Goal: Task Accomplishment & Management: Manage account settings

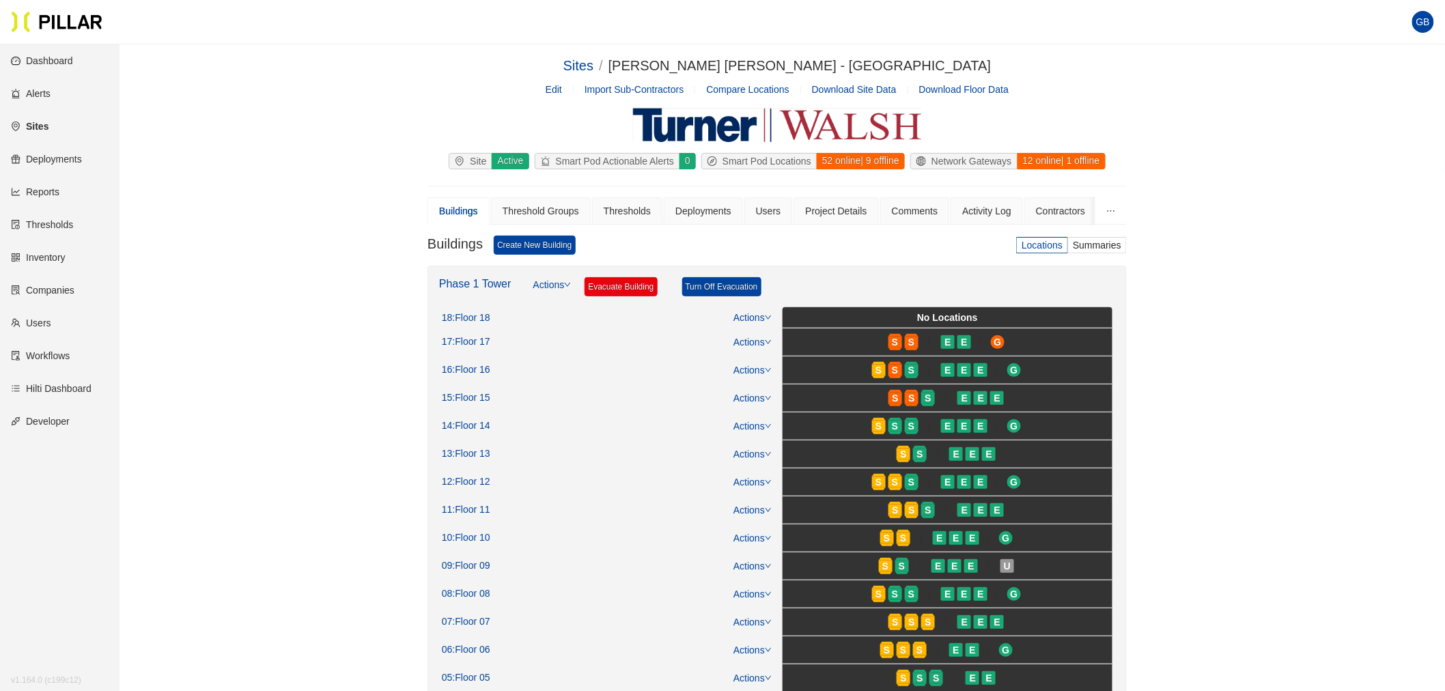
click at [35, 124] on link "Sites" at bounding box center [30, 126] width 38 height 11
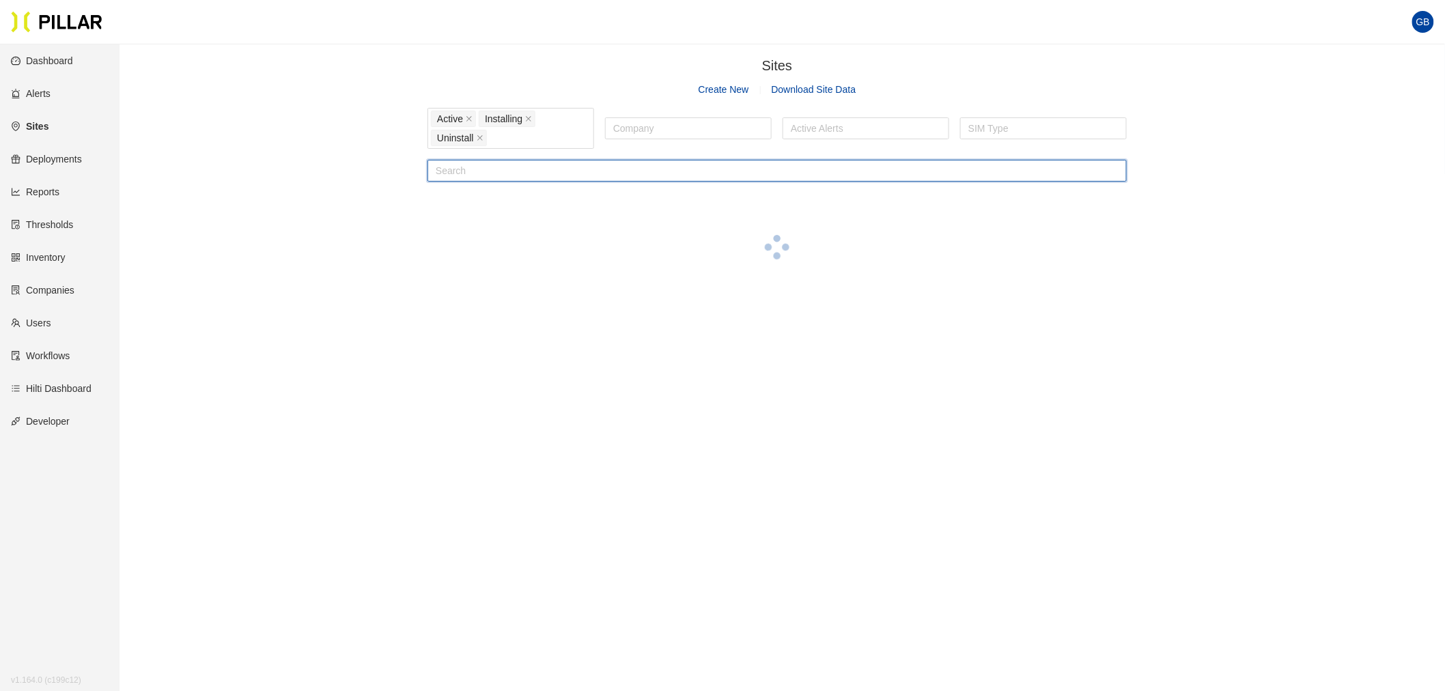
click at [455, 174] on input "text" at bounding box center [777, 171] width 699 height 22
type input "ynhh"
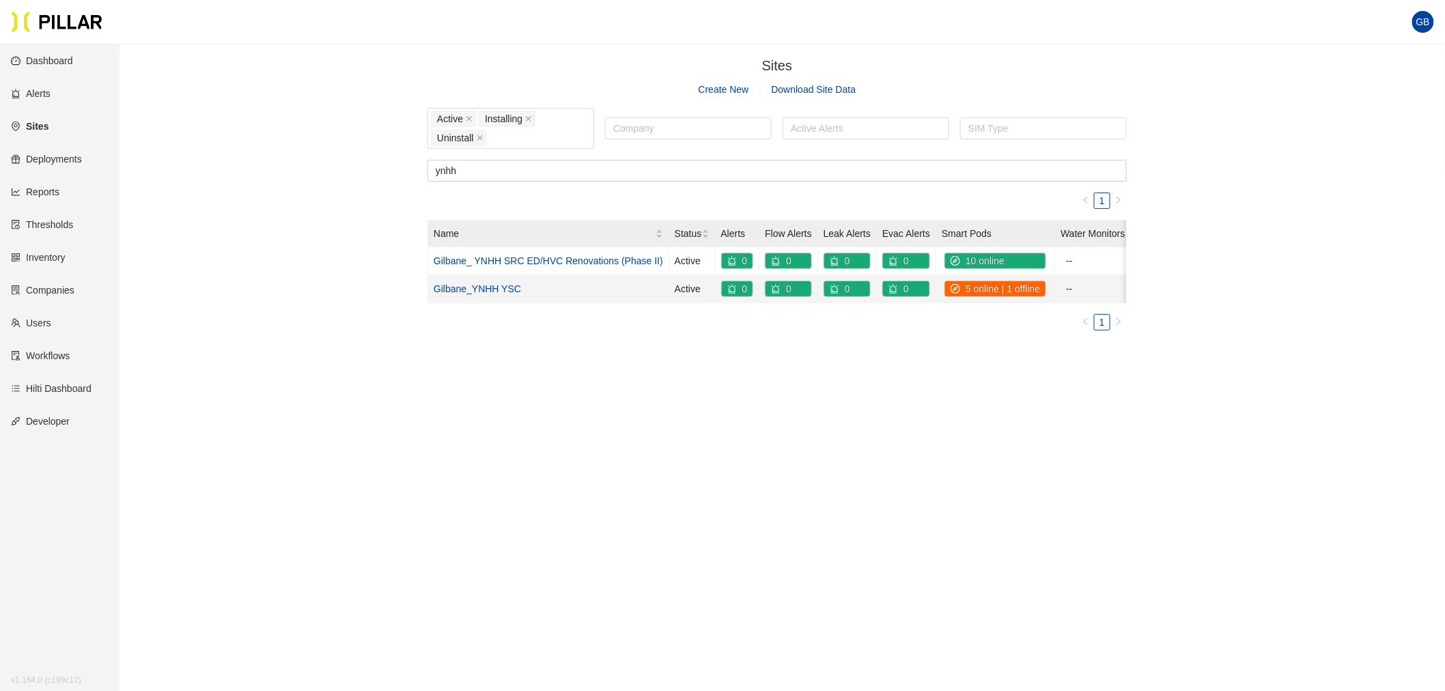
click at [489, 294] on td "Gilbane_YNHH YSC" at bounding box center [548, 289] width 241 height 28
click at [490, 283] on link "Gilbane_YNHH YSC" at bounding box center [477, 288] width 87 height 11
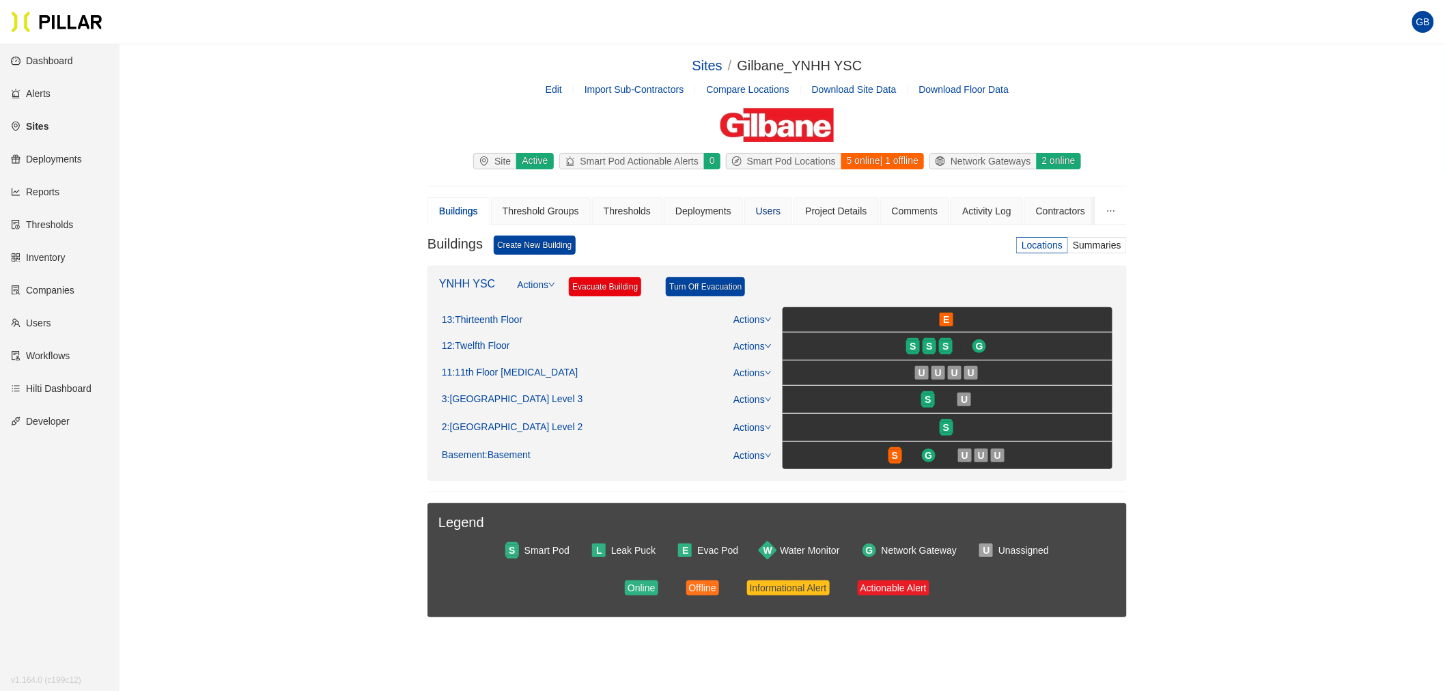
click at [768, 206] on div "Users" at bounding box center [768, 211] width 25 height 15
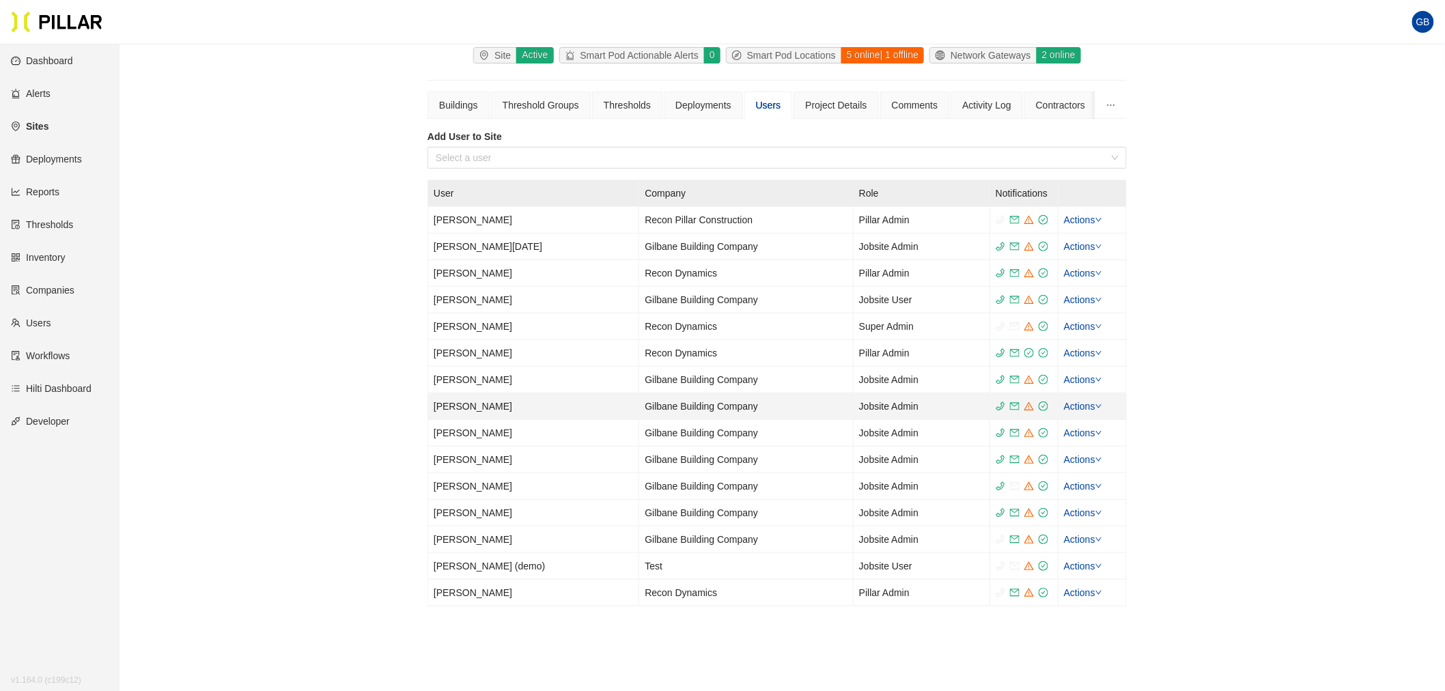
scroll to position [152, 0]
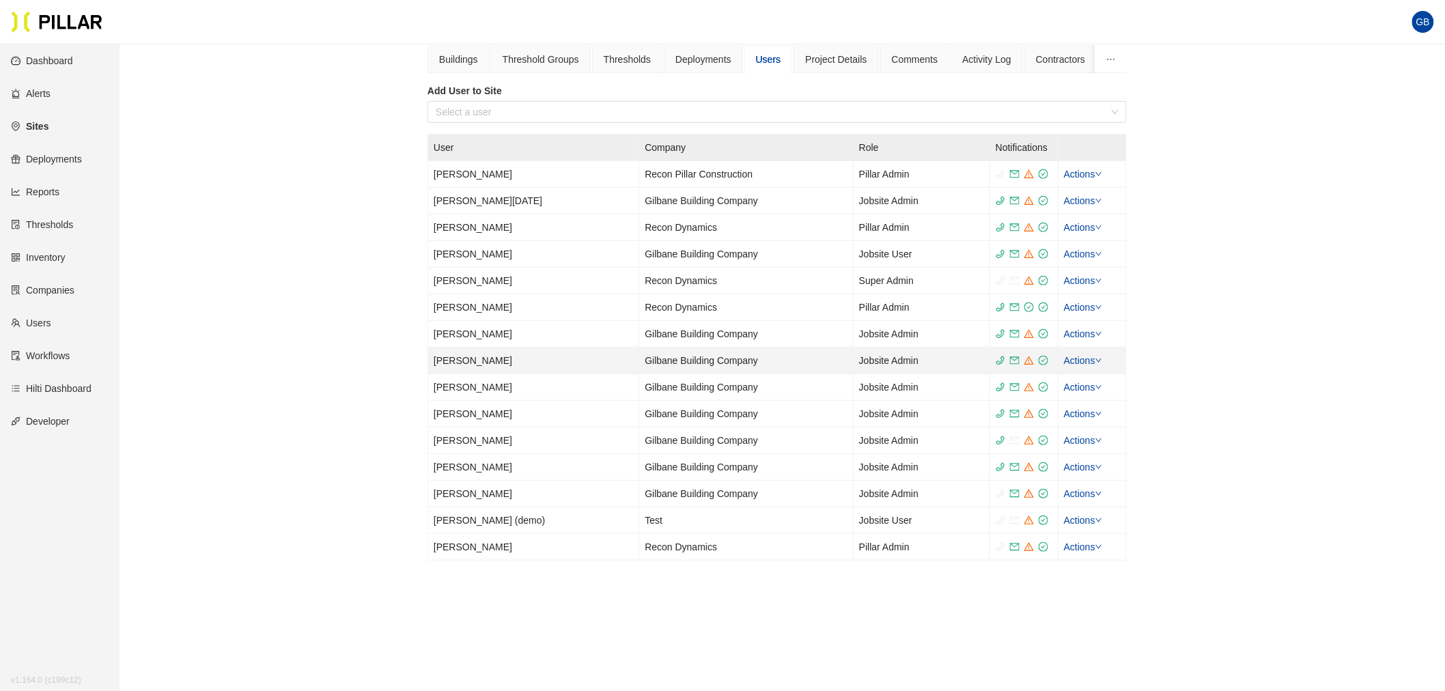
click at [475, 363] on td "[PERSON_NAME]" at bounding box center [533, 361] width 211 height 27
click at [1084, 361] on link "Actions" at bounding box center [1083, 360] width 38 height 11
click at [1102, 357] on icon "down" at bounding box center [1099, 360] width 7 height 7
click at [458, 363] on td "[PERSON_NAME]" at bounding box center [533, 361] width 211 height 27
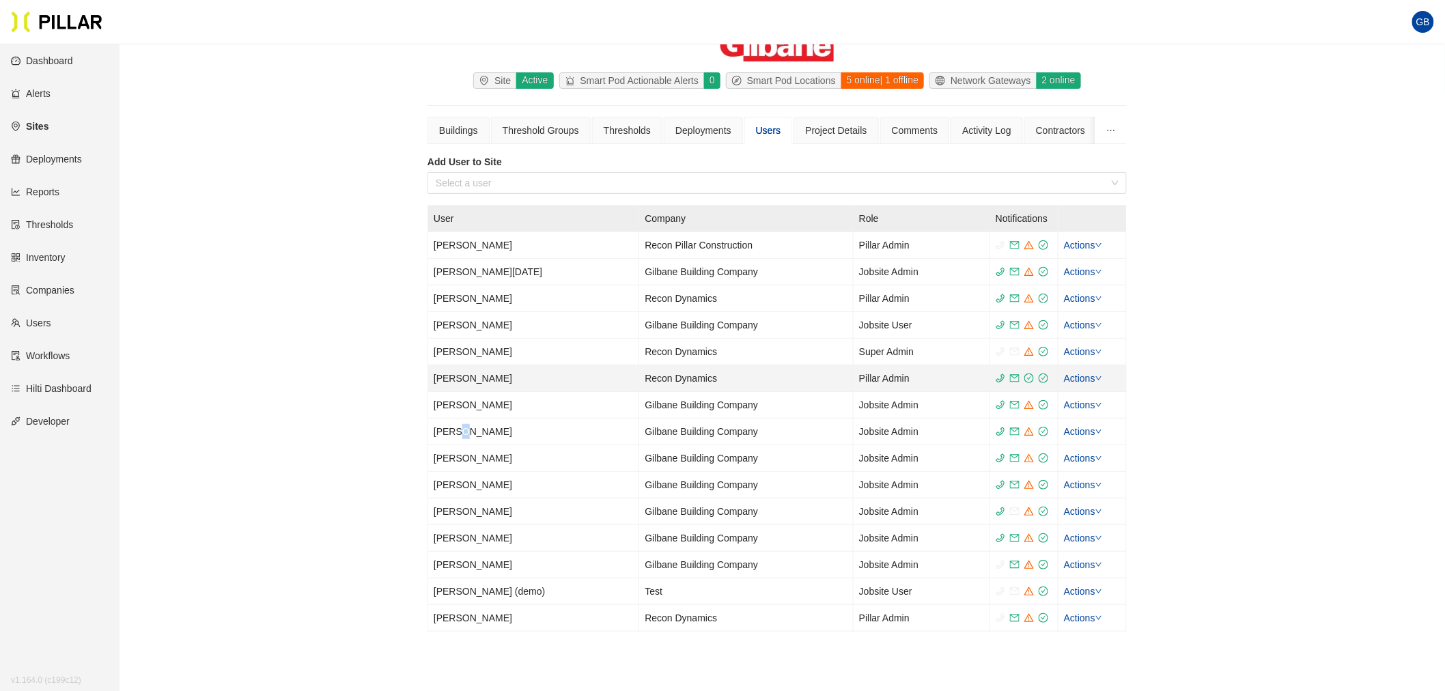
scroll to position [0, 0]
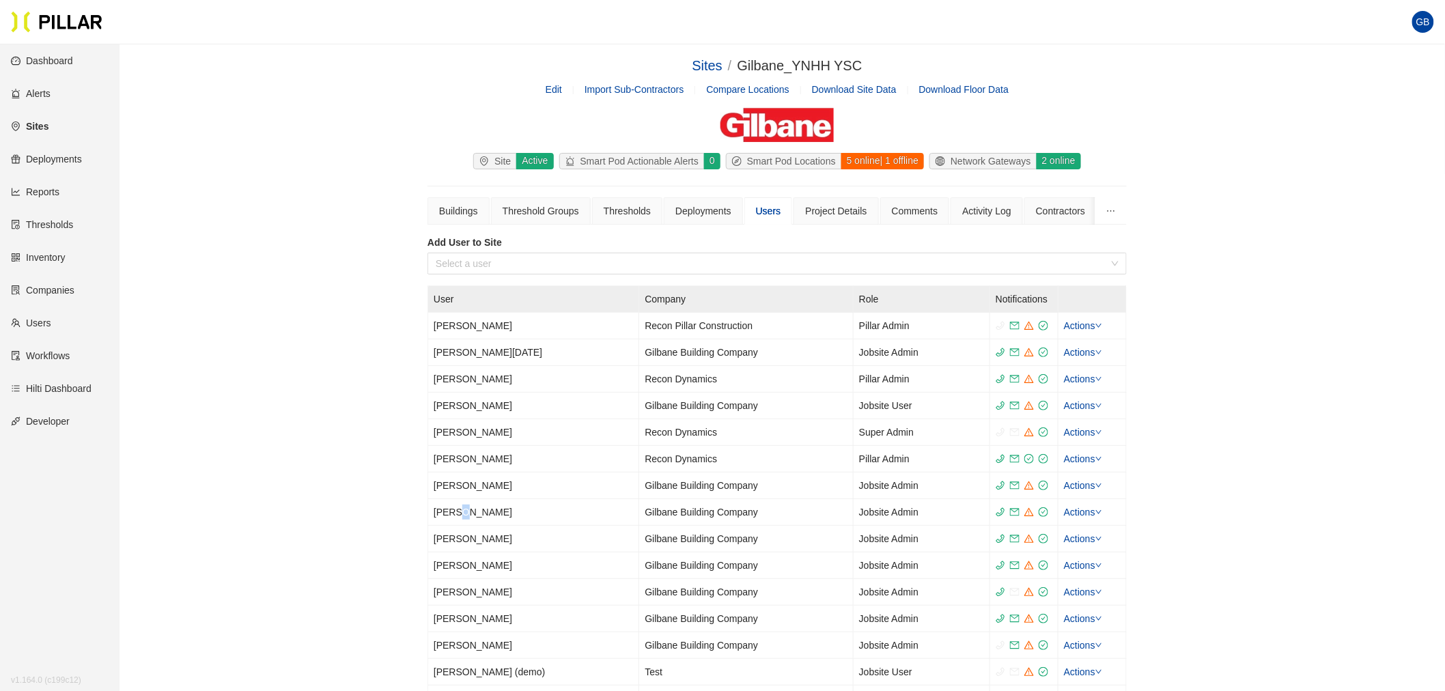
click at [51, 325] on link "Users" at bounding box center [31, 323] width 40 height 11
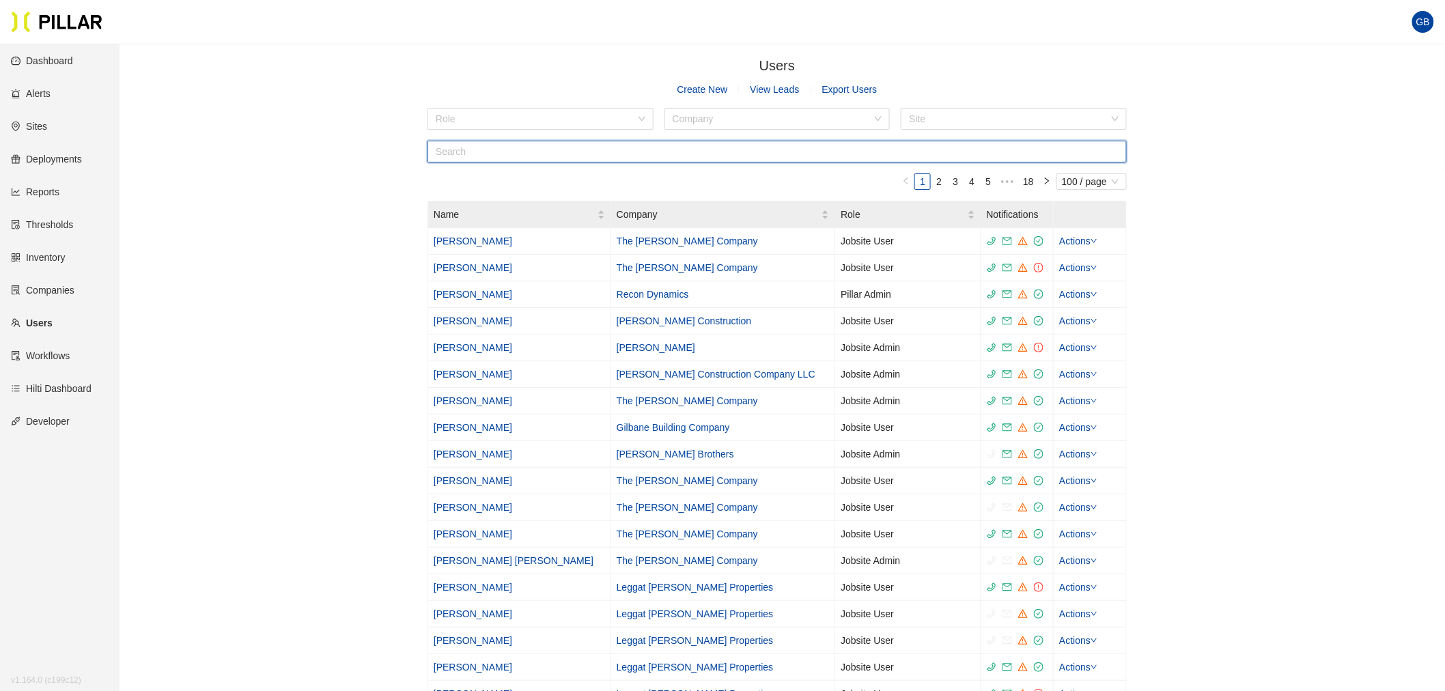
click at [514, 147] on input "text" at bounding box center [777, 152] width 699 height 22
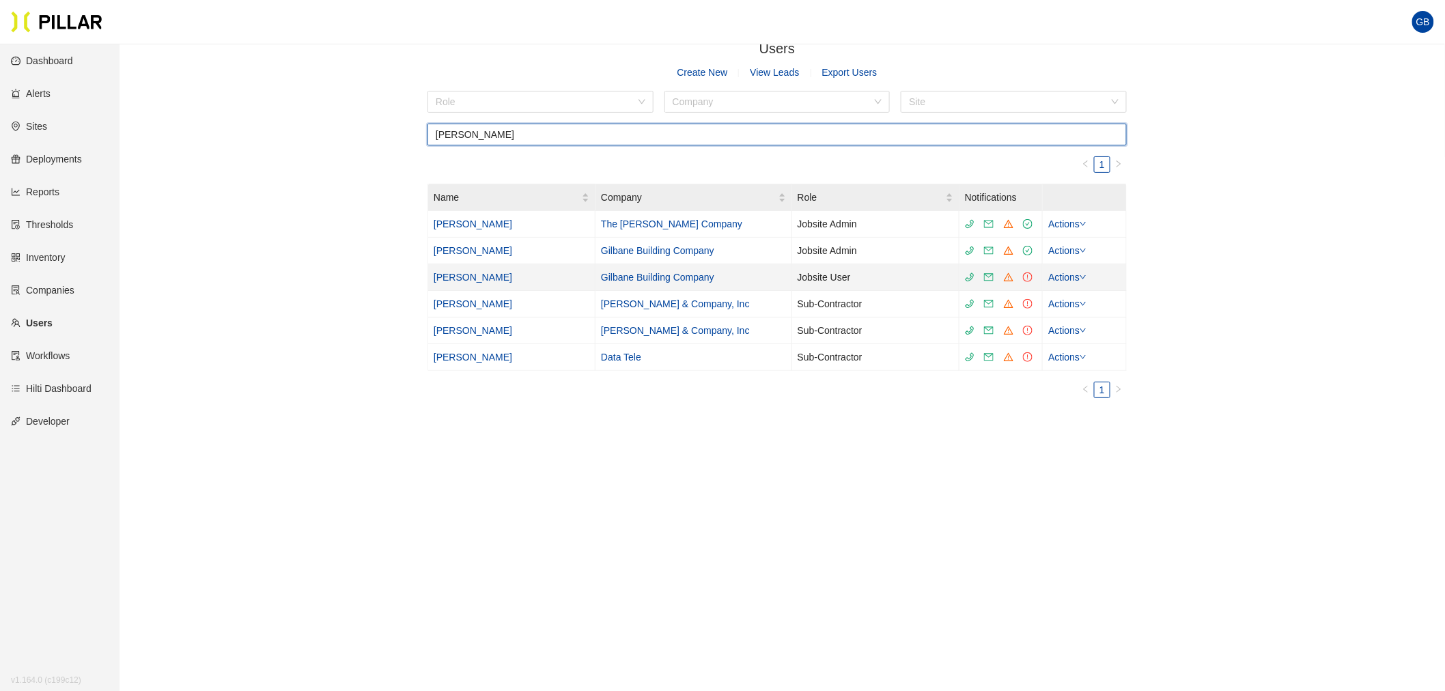
scroll to position [44, 0]
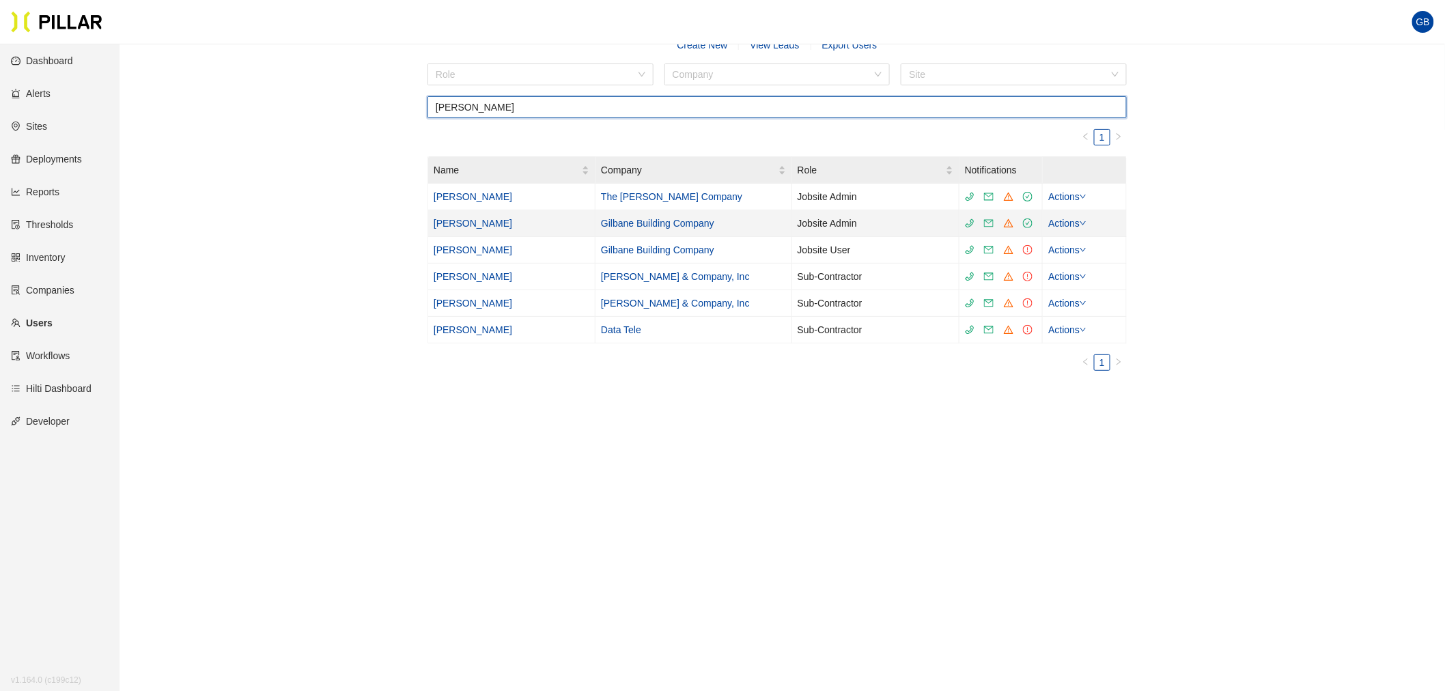
type input "[PERSON_NAME]"
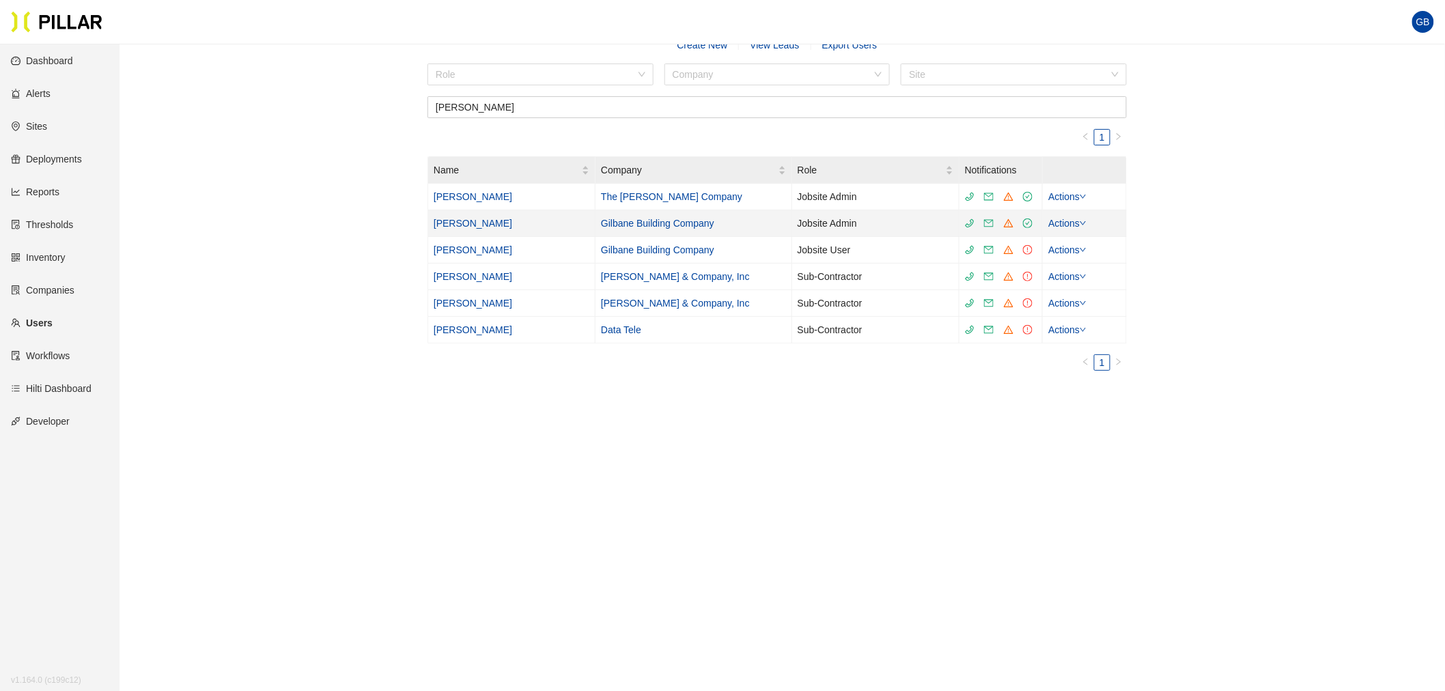
click at [467, 222] on link "[PERSON_NAME]" at bounding box center [473, 223] width 79 height 11
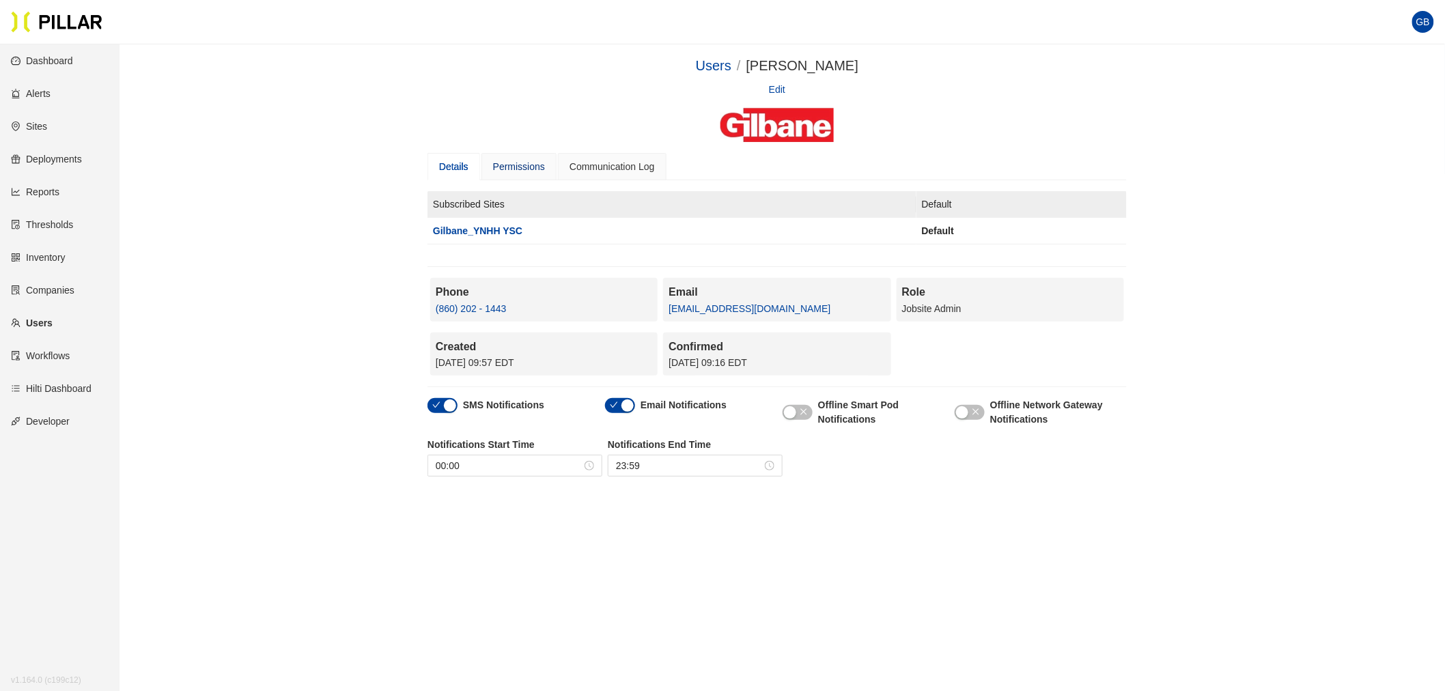
click at [526, 163] on div "Permissions" at bounding box center [519, 166] width 52 height 15
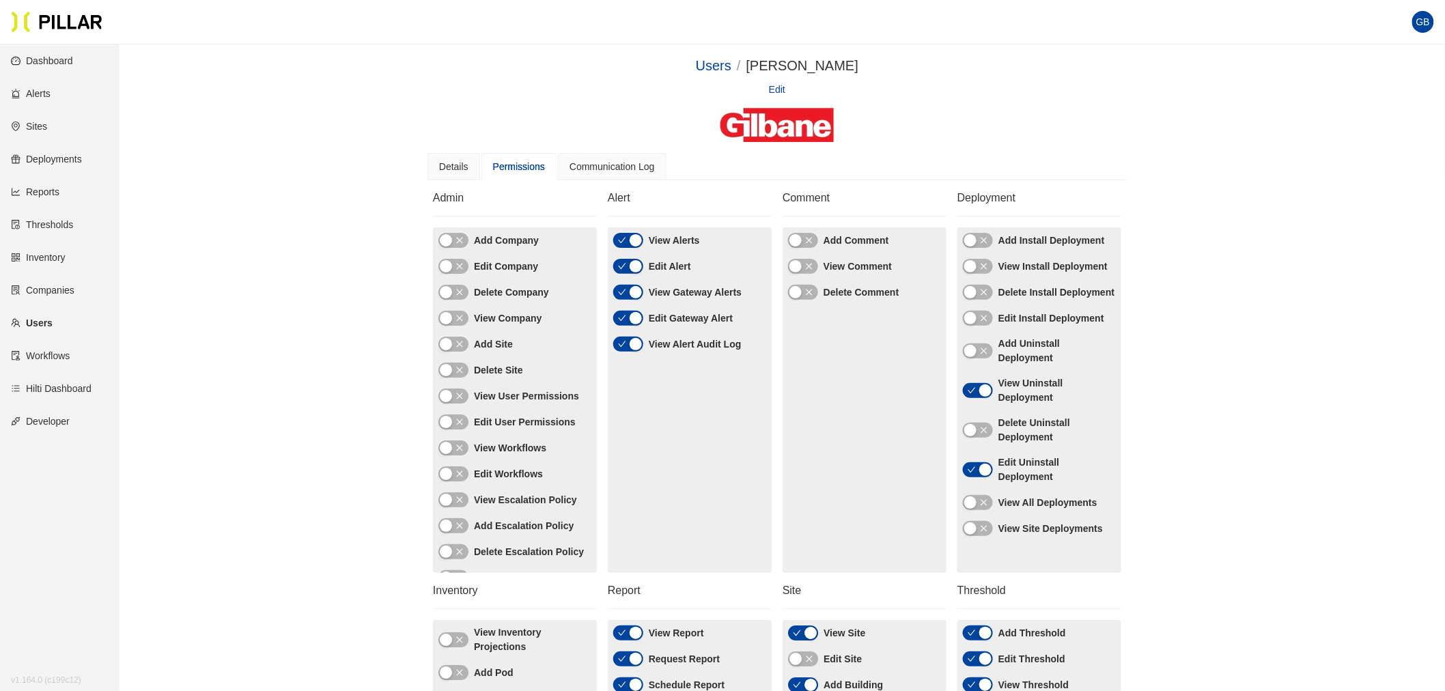
click at [42, 125] on link "Sites" at bounding box center [29, 126] width 36 height 11
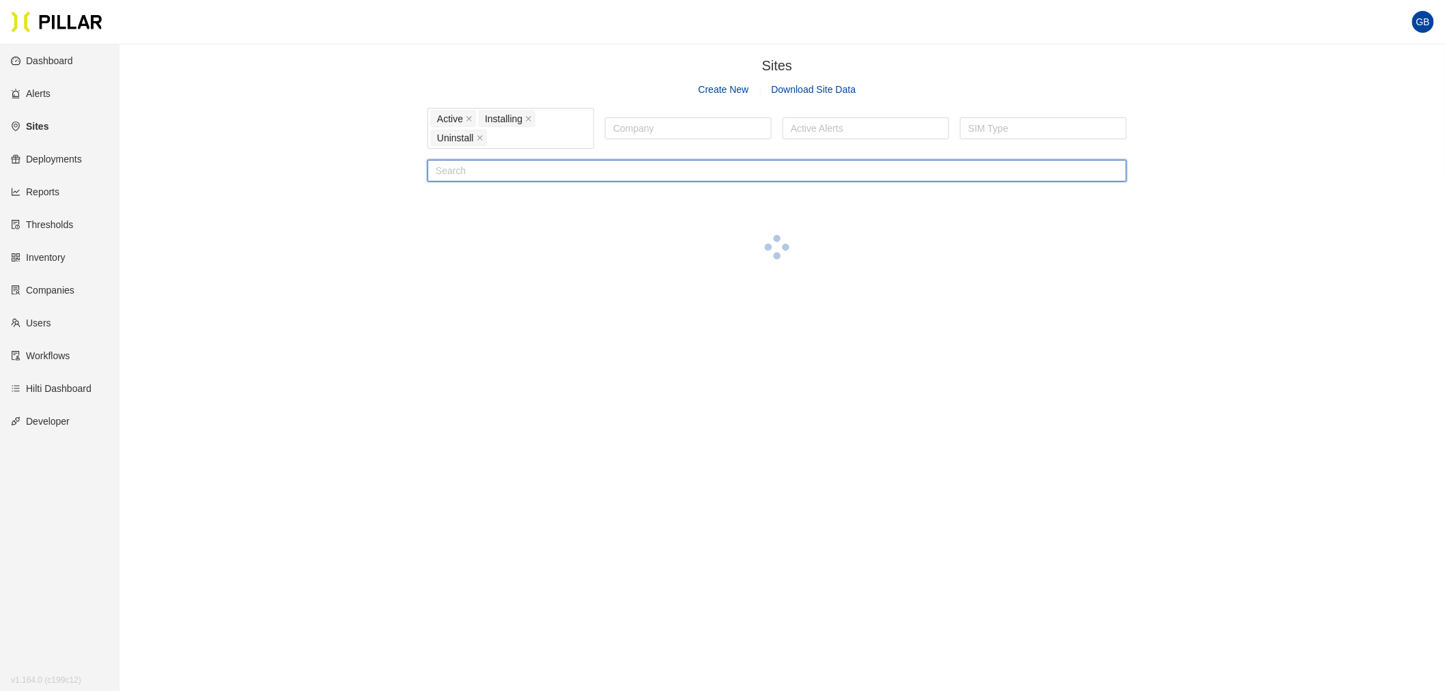
click at [486, 169] on input "text" at bounding box center [777, 171] width 699 height 22
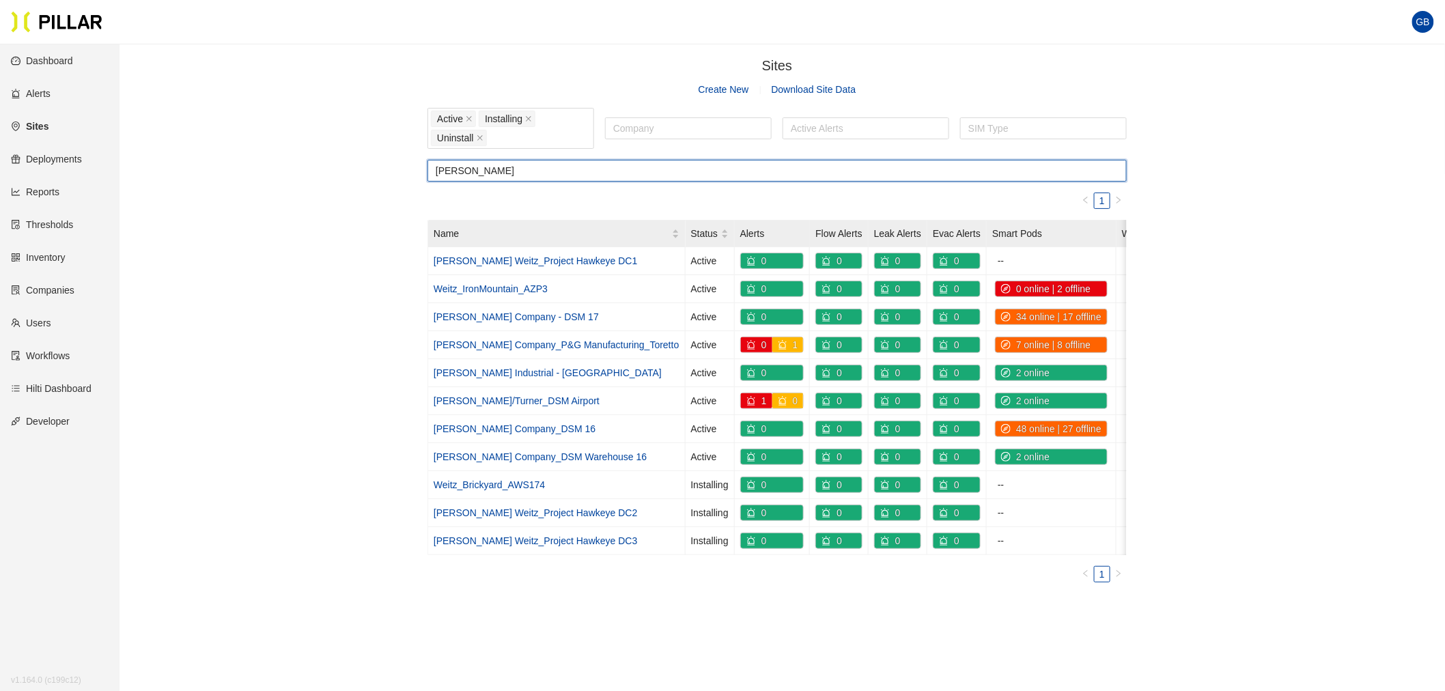
type input "[PERSON_NAME]"
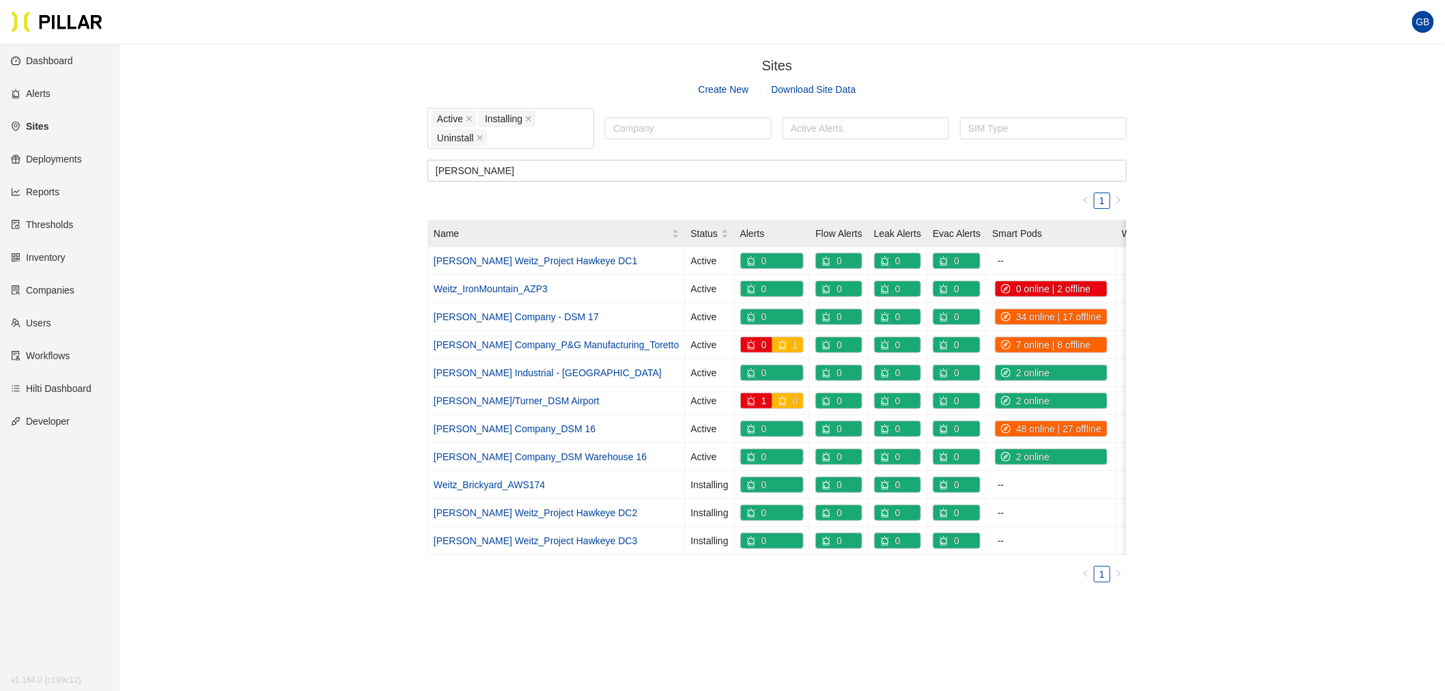
drag, startPoint x: 562, startPoint y: 605, endPoint x: 588, endPoint y: 608, distance: 26.1
click at [562, 594] on div "1 Name Status Alerts Flow Alerts Leak Alerts Evac Alerts Smart Pods Water Monit…" at bounding box center [777, 393] width 699 height 401
click at [535, 258] on link "[PERSON_NAME] Weitz_Project Hawkeye DC1" at bounding box center [536, 260] width 204 height 11
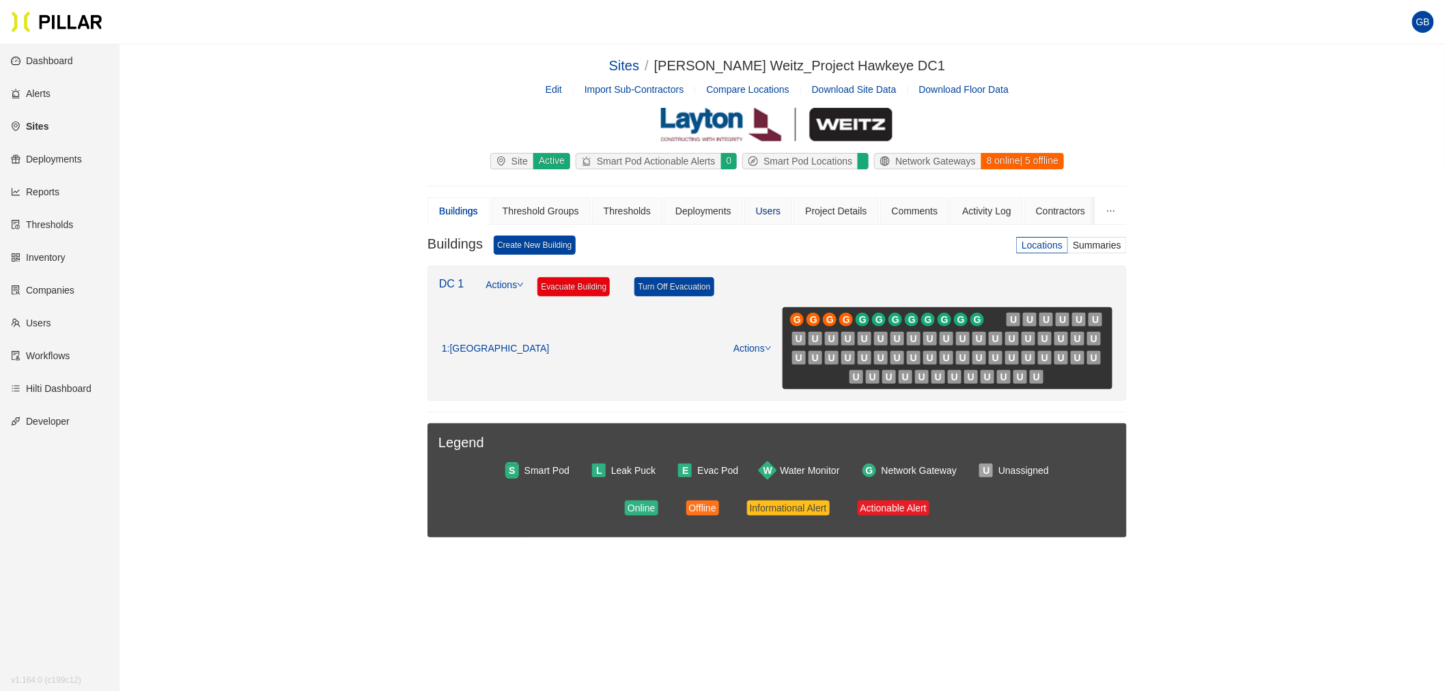
click at [766, 208] on div "Users" at bounding box center [768, 211] width 25 height 15
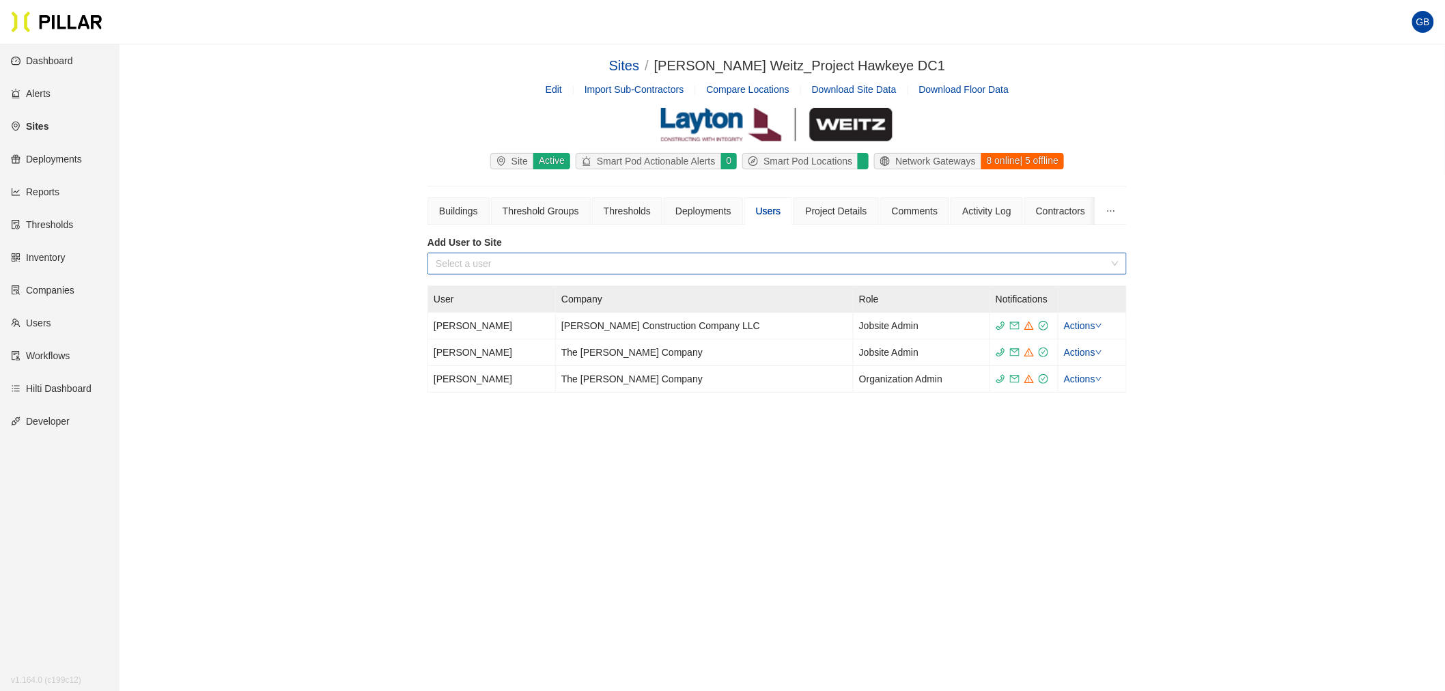
click at [477, 264] on input "search" at bounding box center [772, 263] width 673 height 20
click at [516, 258] on input "search" at bounding box center [772, 263] width 673 height 20
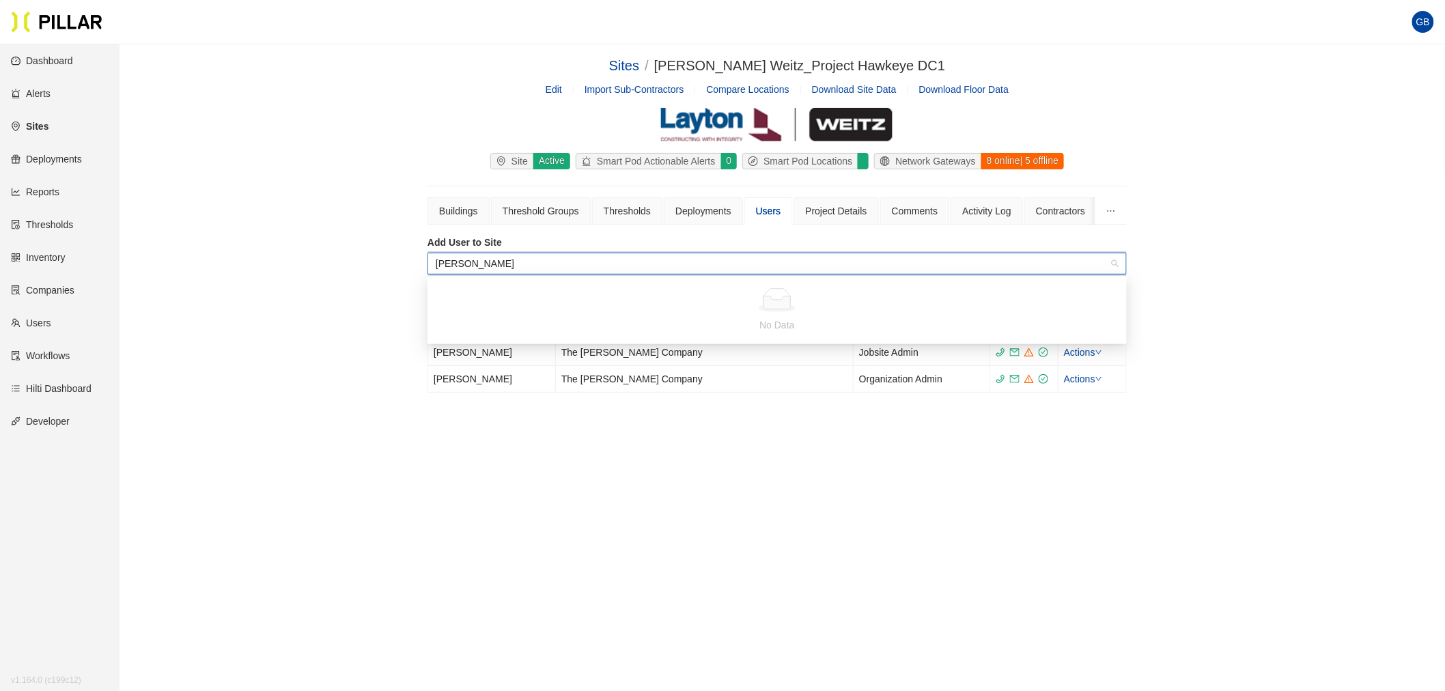
type input "don"
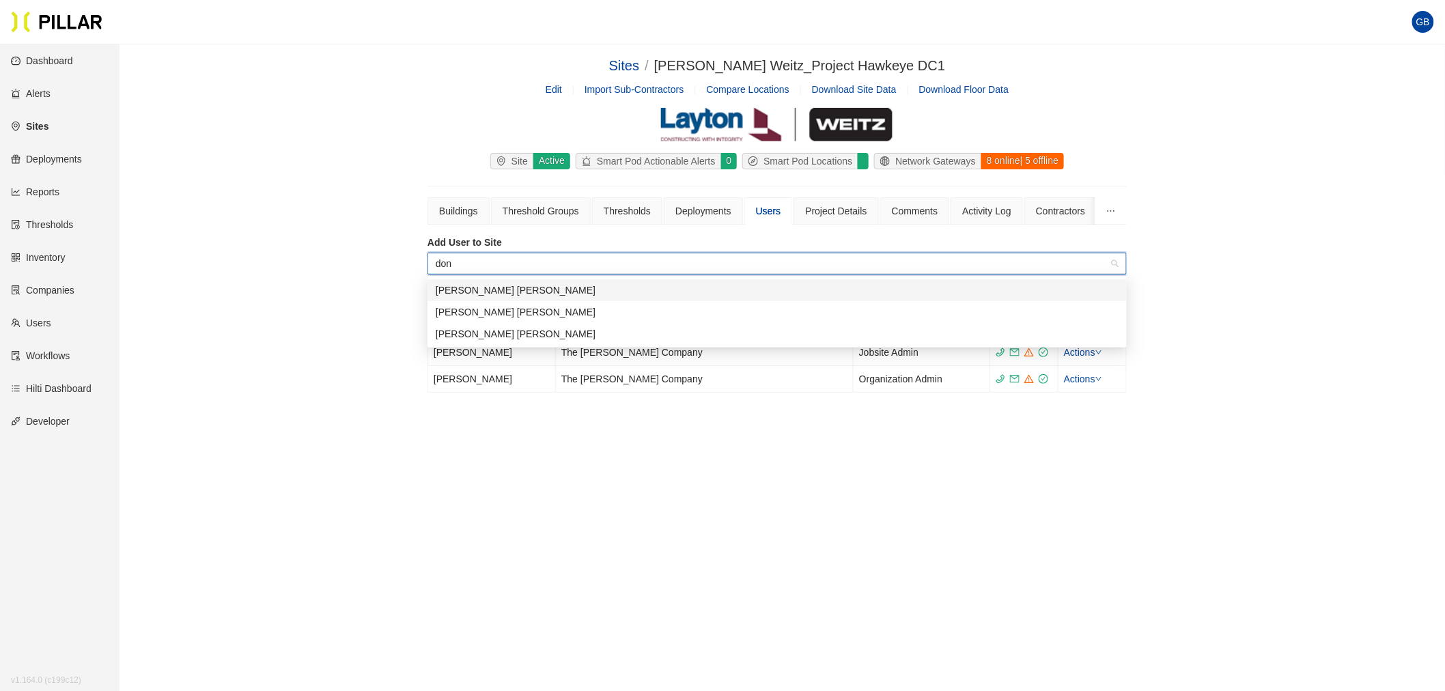
click at [473, 288] on div "[PERSON_NAME]" at bounding box center [777, 290] width 683 height 15
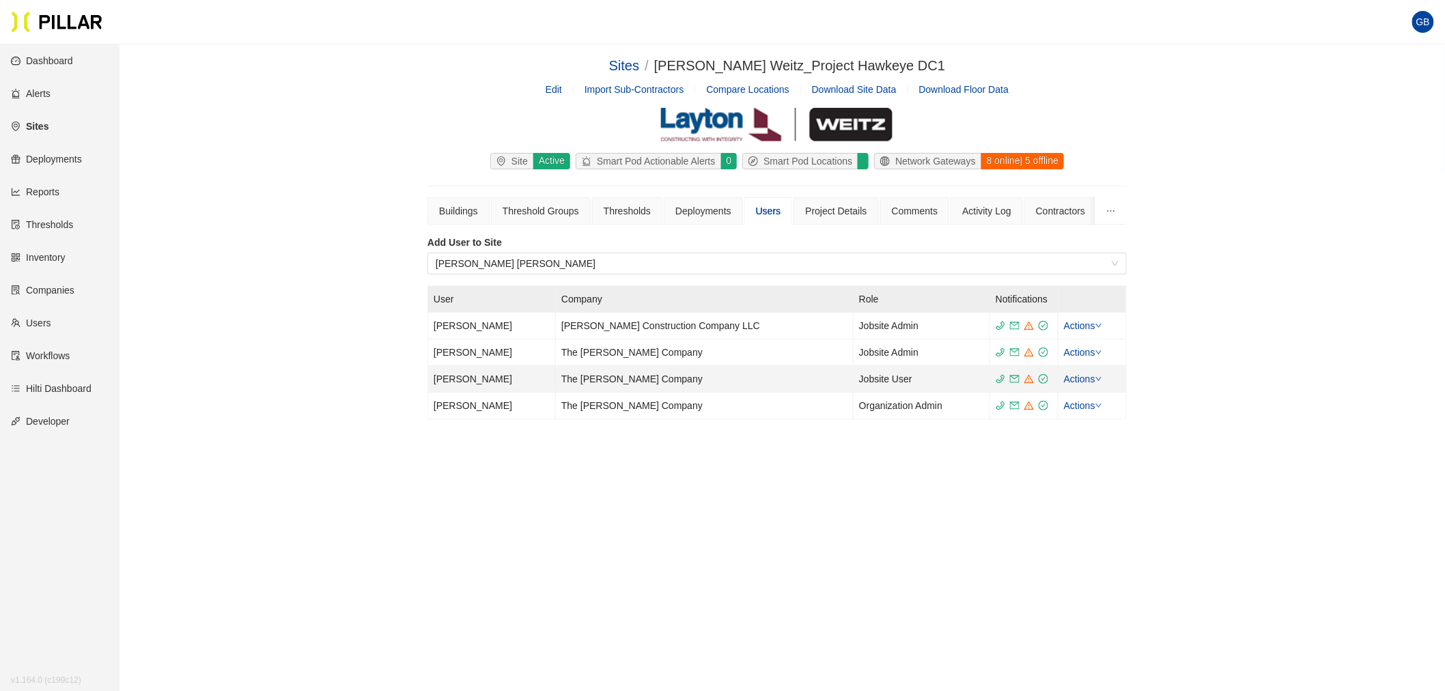
click at [475, 380] on td "[PERSON_NAME]" at bounding box center [492, 379] width 128 height 27
click at [30, 323] on link "Users" at bounding box center [31, 323] width 40 height 11
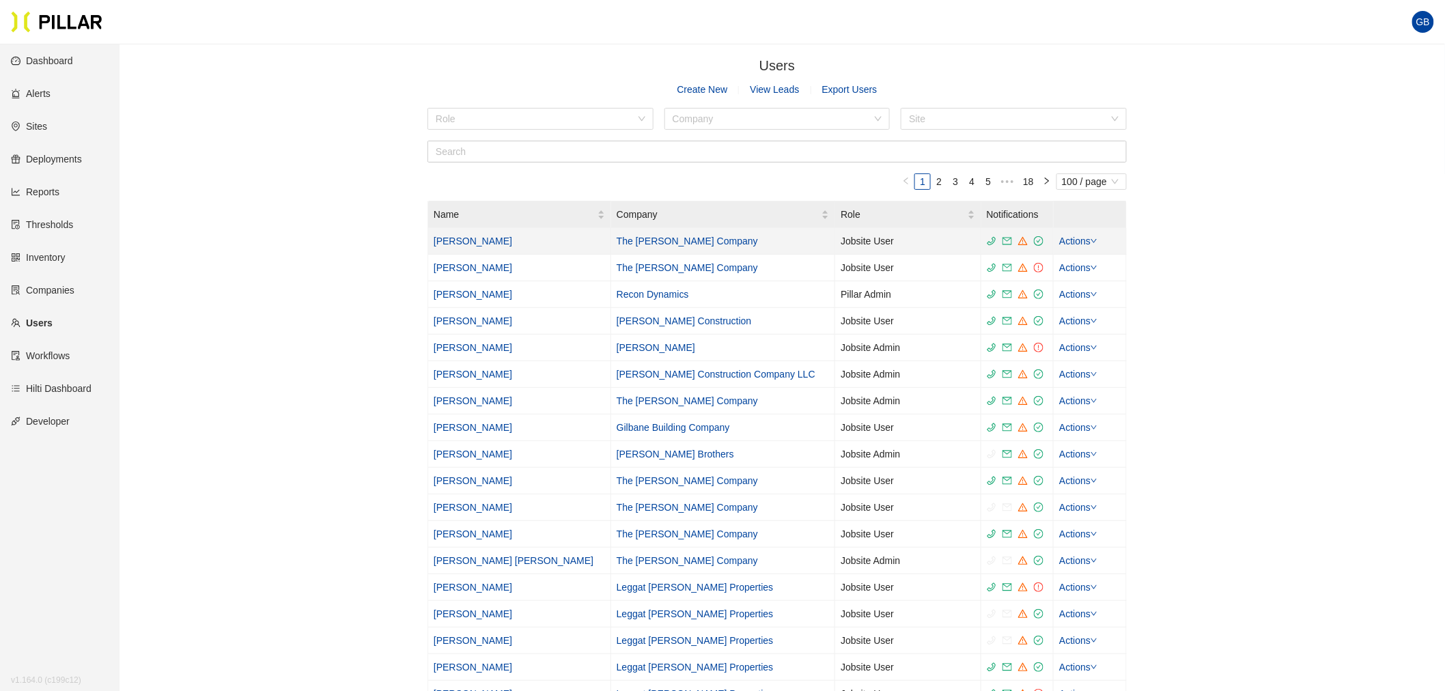
click at [488, 240] on link "[PERSON_NAME]" at bounding box center [473, 241] width 79 height 11
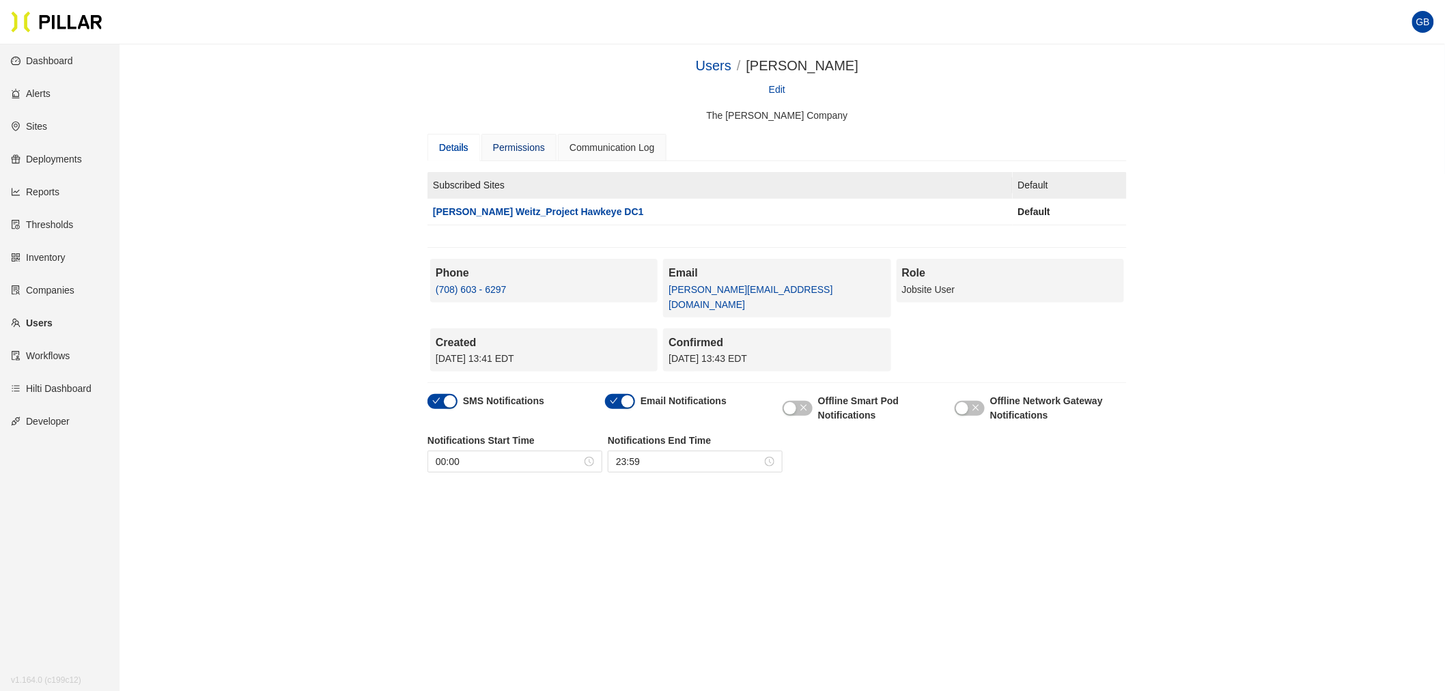
click at [521, 145] on div "Permissions" at bounding box center [519, 147] width 52 height 15
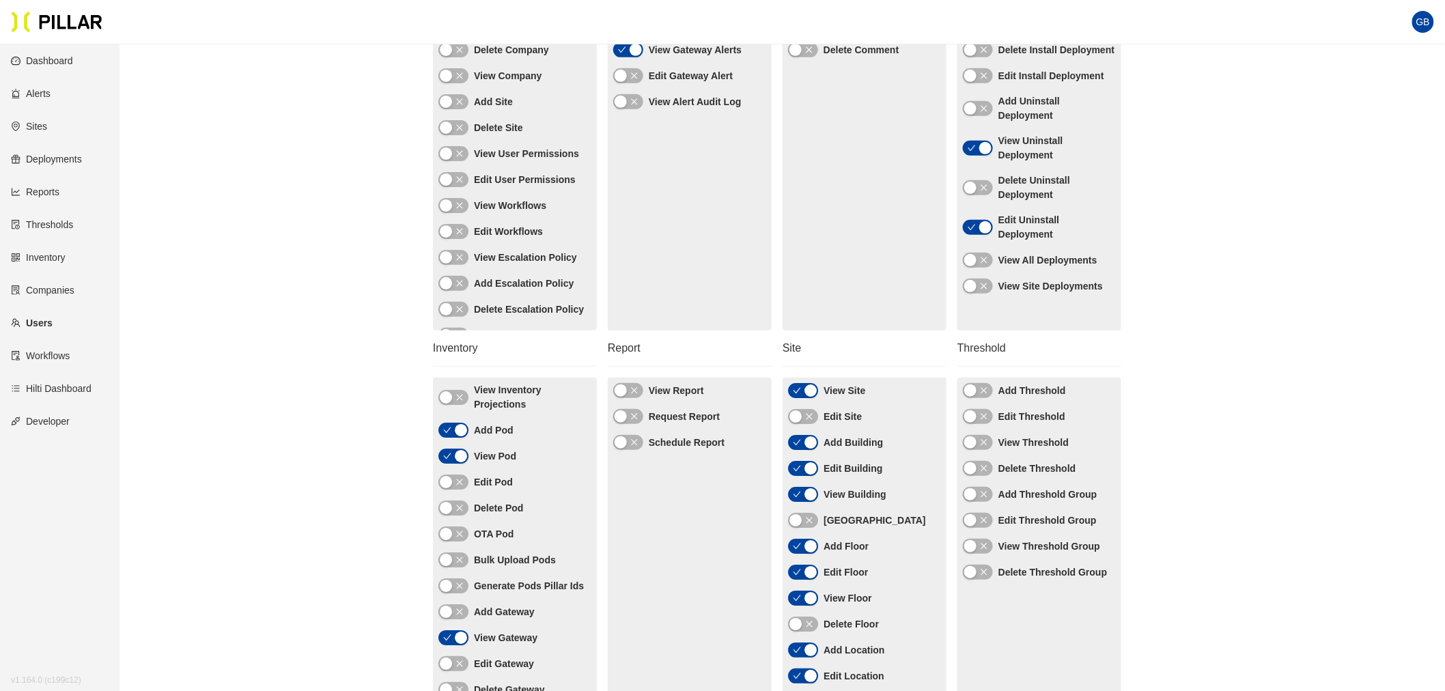
scroll to position [227, 0]
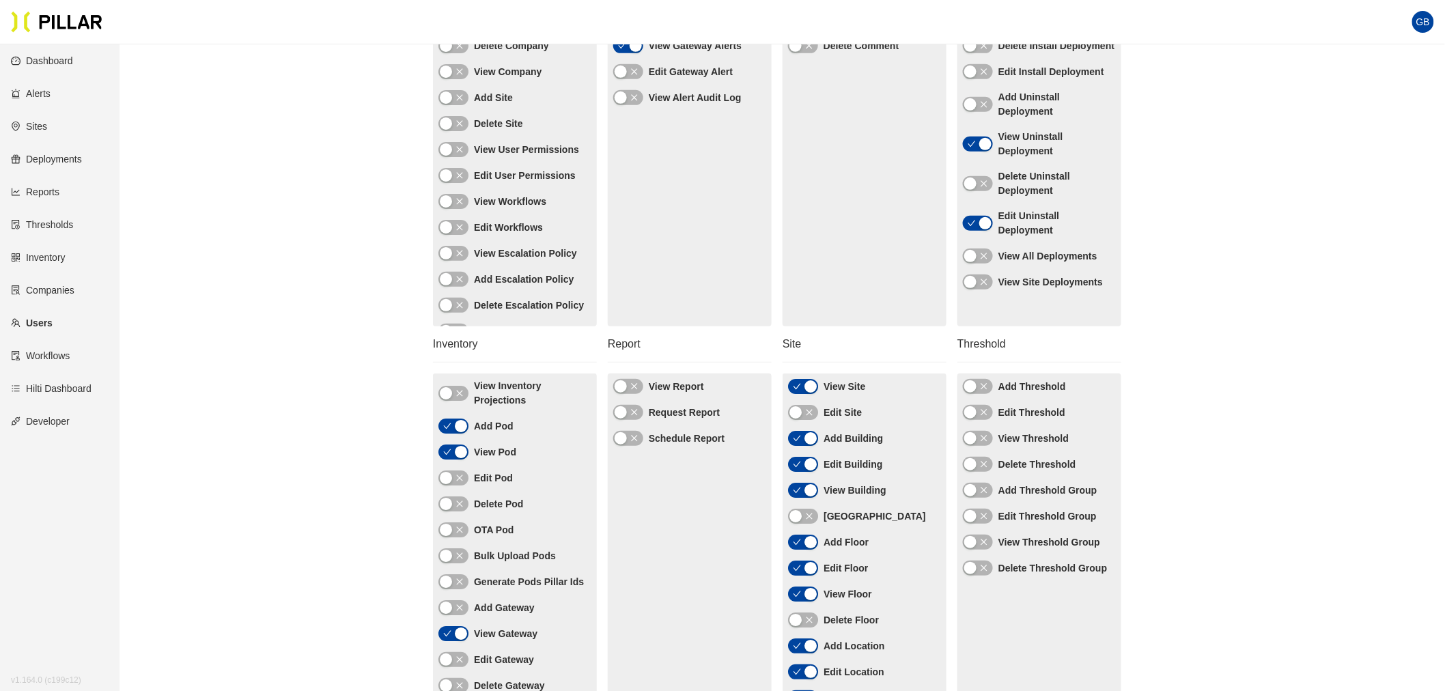
click at [632, 387] on icon "close" at bounding box center [634, 386] width 8 height 8
click at [637, 415] on icon "close" at bounding box center [634, 412] width 6 height 6
click at [632, 437] on icon "close" at bounding box center [634, 438] width 8 height 8
click at [462, 483] on span "button" at bounding box center [460, 478] width 8 height 15
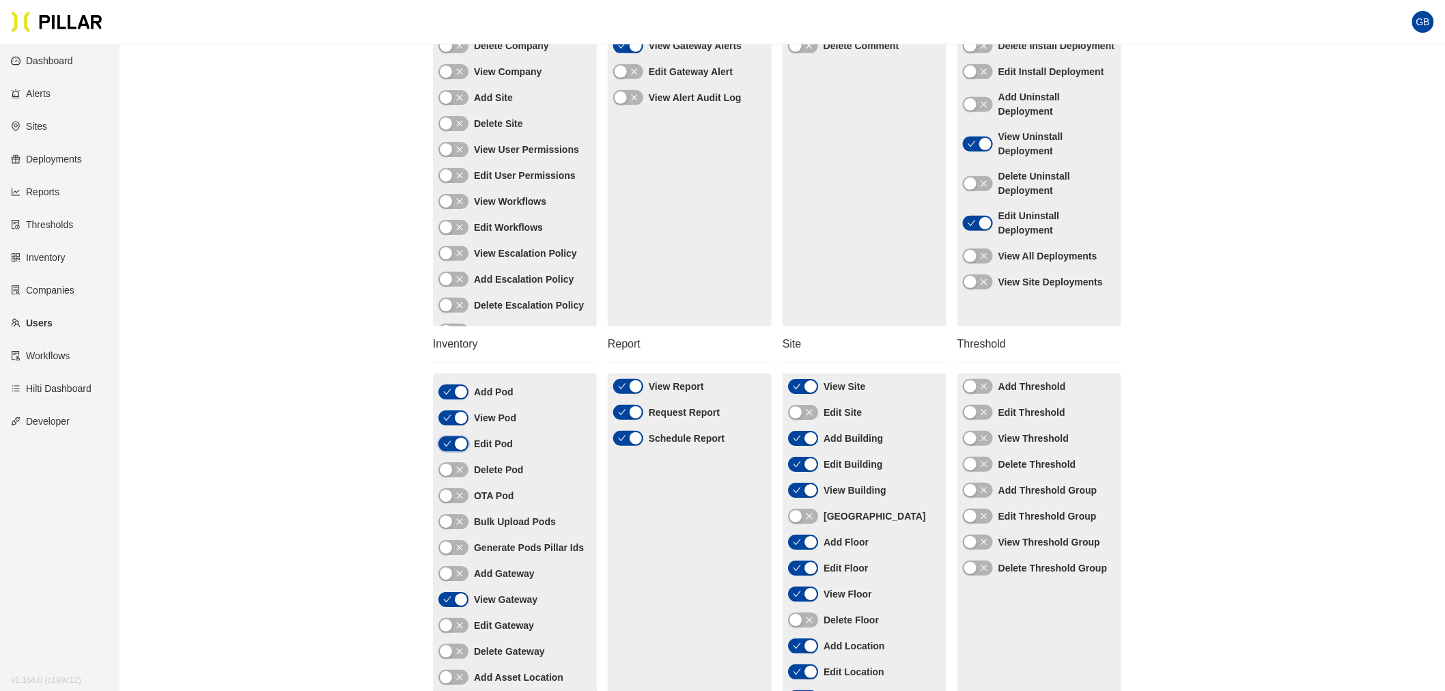
scroll to position [0, 0]
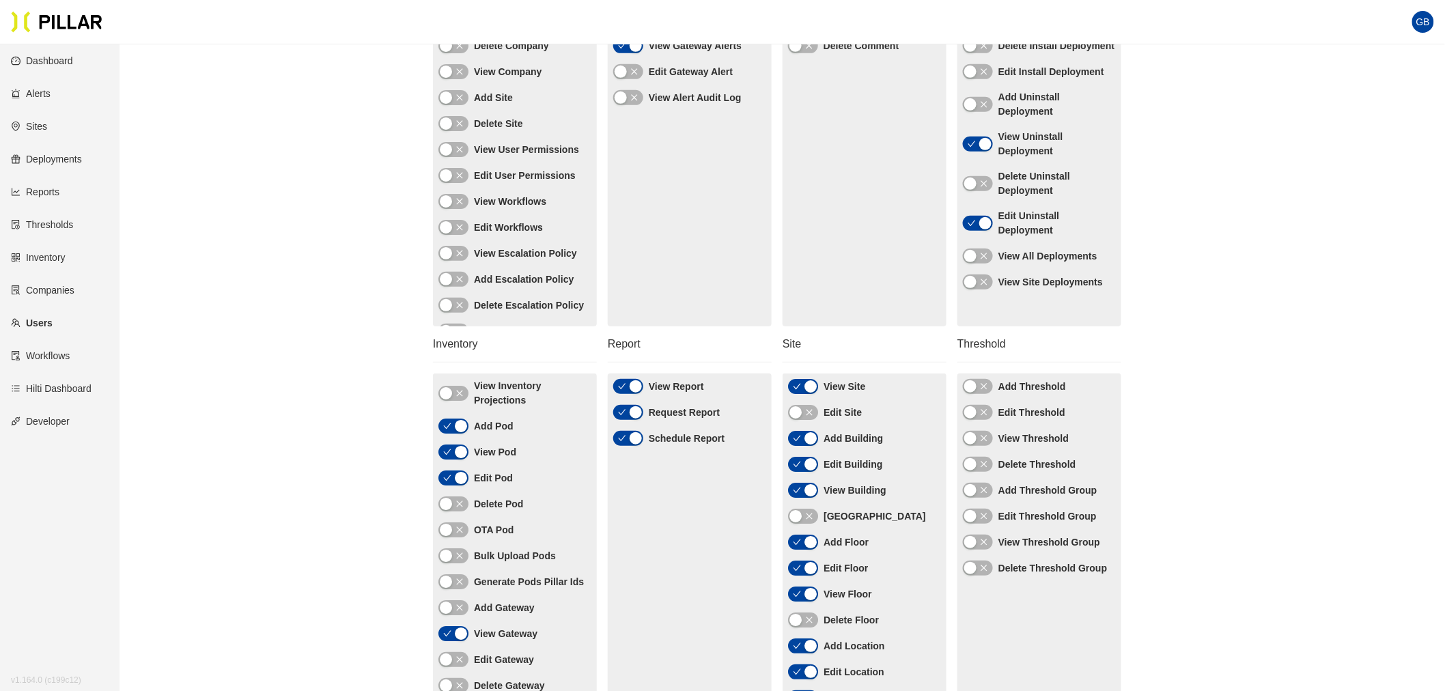
click at [447, 429] on icon "check" at bounding box center [447, 426] width 8 height 8
click at [459, 426] on icon "close" at bounding box center [460, 426] width 8 height 8
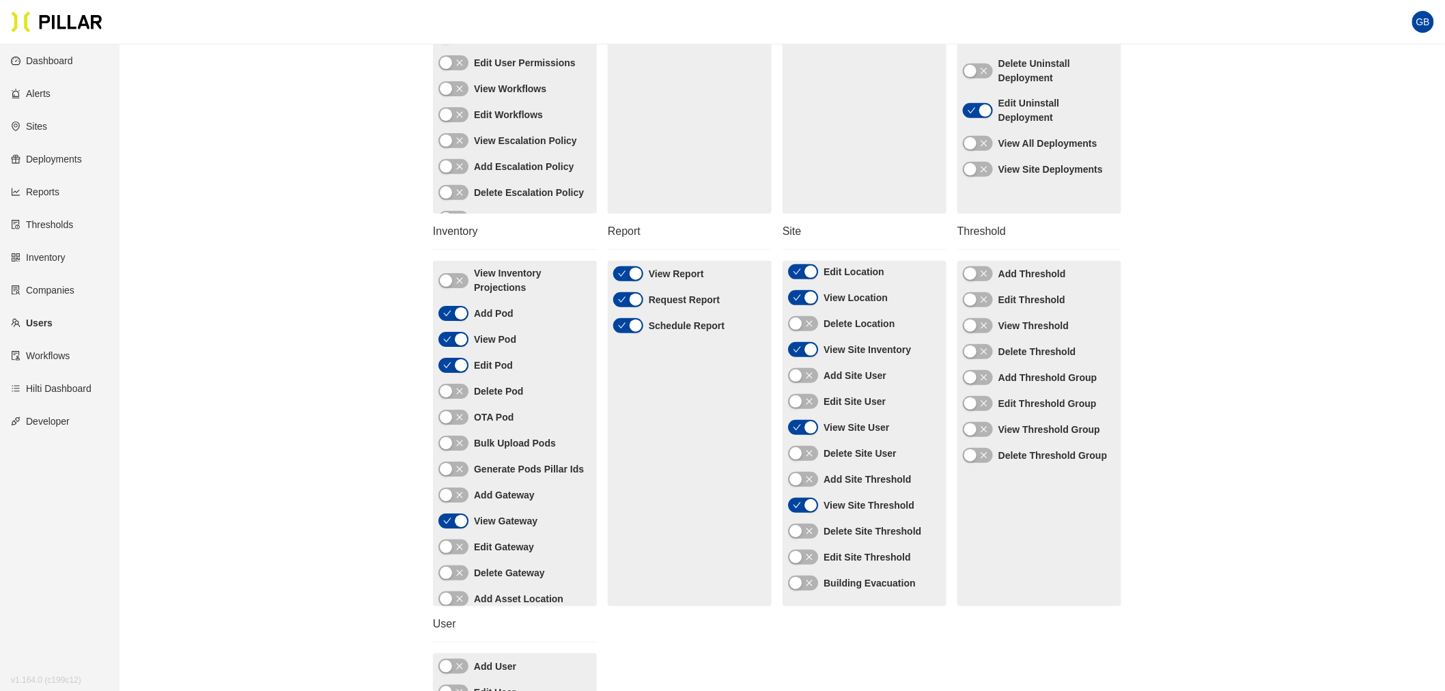
scroll to position [379, 0]
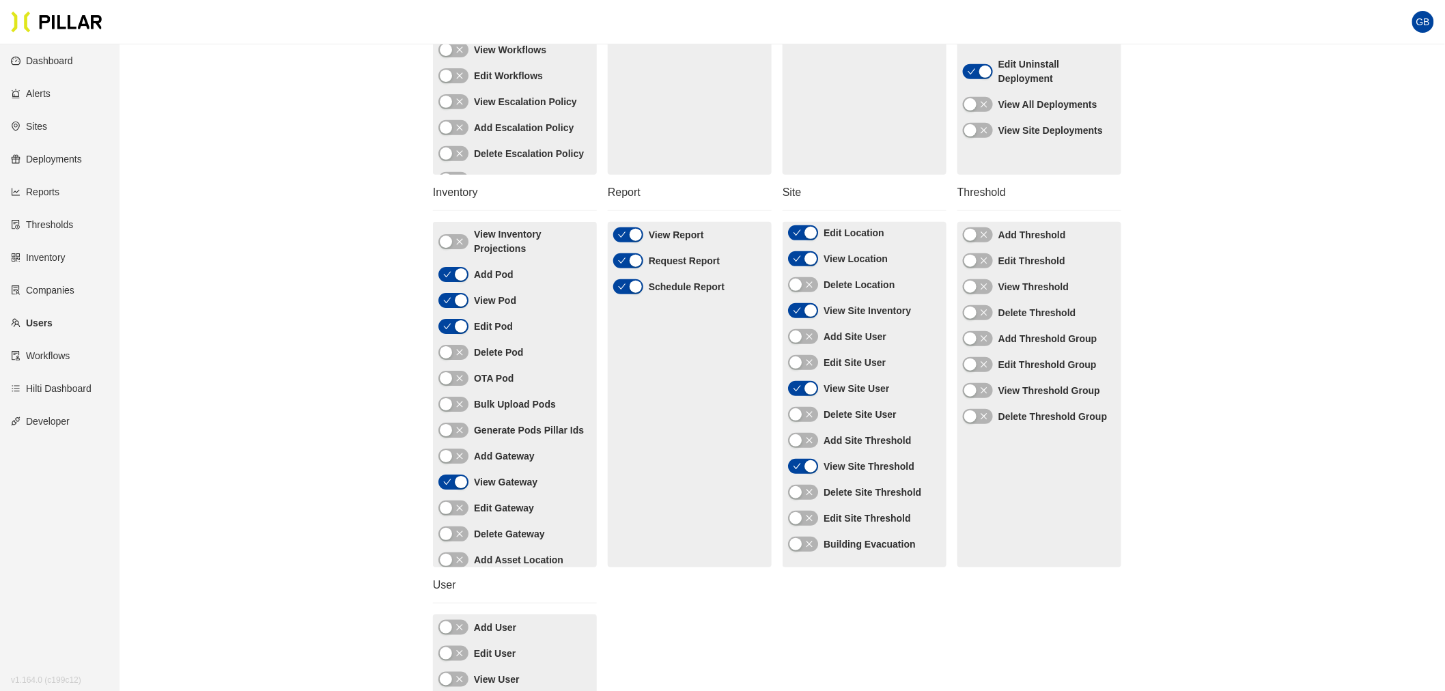
click at [990, 236] on button "button" at bounding box center [978, 234] width 30 height 15
click at [984, 260] on icon "close" at bounding box center [984, 261] width 6 height 6
click at [987, 292] on span "button" at bounding box center [984, 286] width 8 height 15
click at [984, 311] on icon "close" at bounding box center [984, 313] width 8 height 8
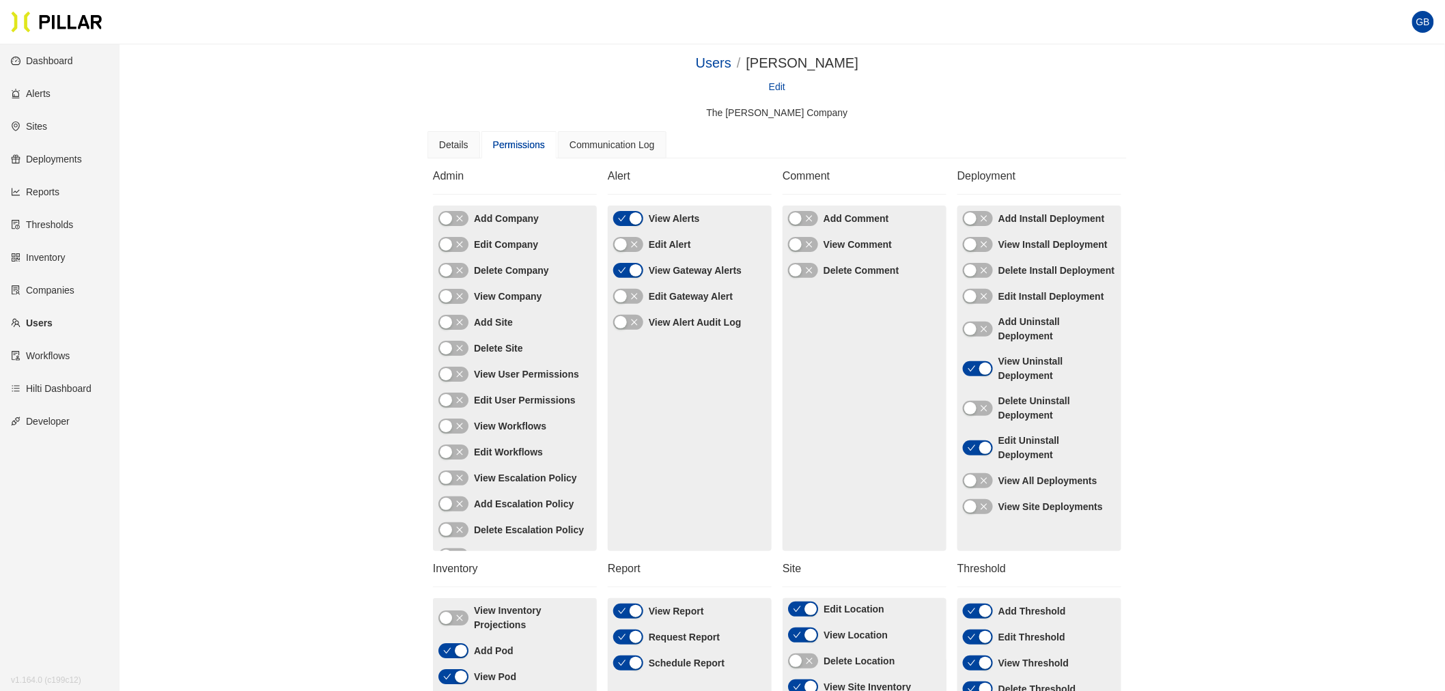
scroll to position [0, 0]
click at [808, 222] on icon "close" at bounding box center [809, 221] width 6 height 6
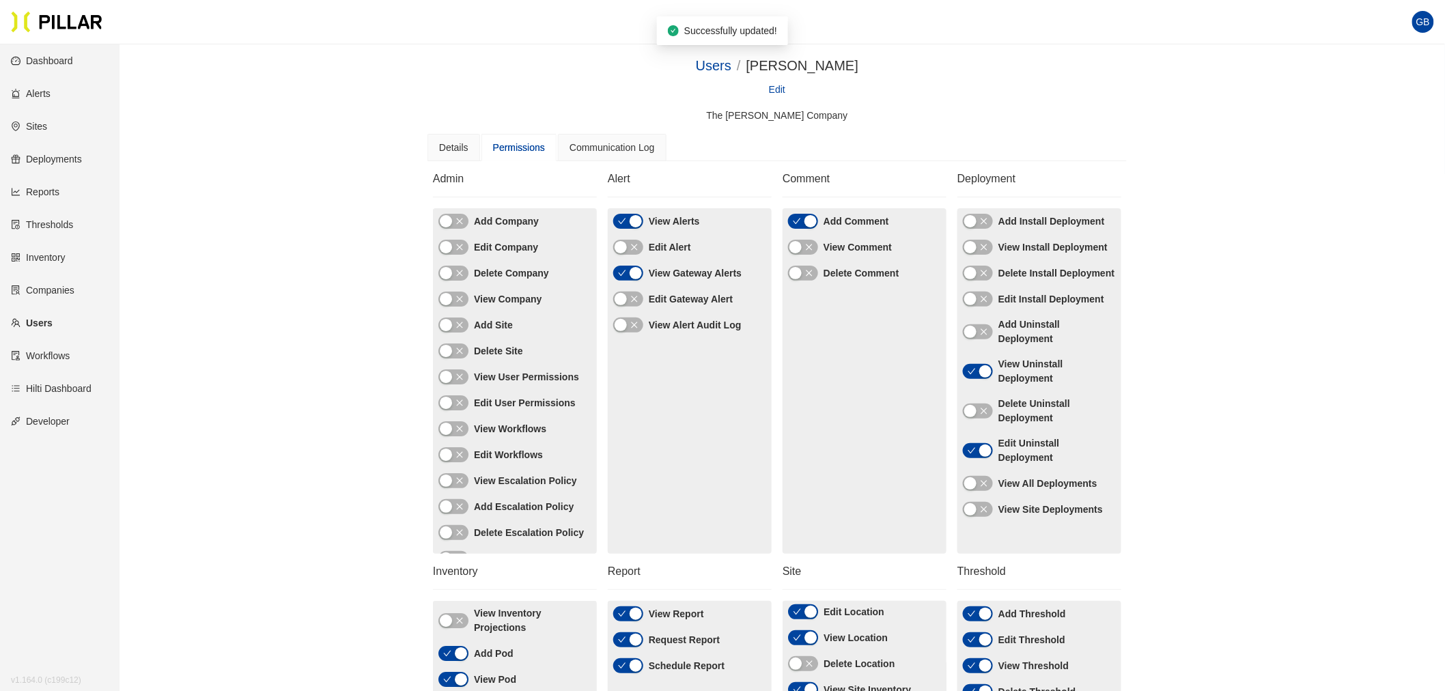
click at [805, 244] on icon "close" at bounding box center [809, 247] width 8 height 8
click at [813, 270] on icon "close" at bounding box center [809, 273] width 8 height 8
click at [798, 271] on icon "check" at bounding box center [797, 273] width 8 height 8
click at [460, 376] on icon "close" at bounding box center [459, 377] width 6 height 6
